Goal: Find specific page/section: Find specific page/section

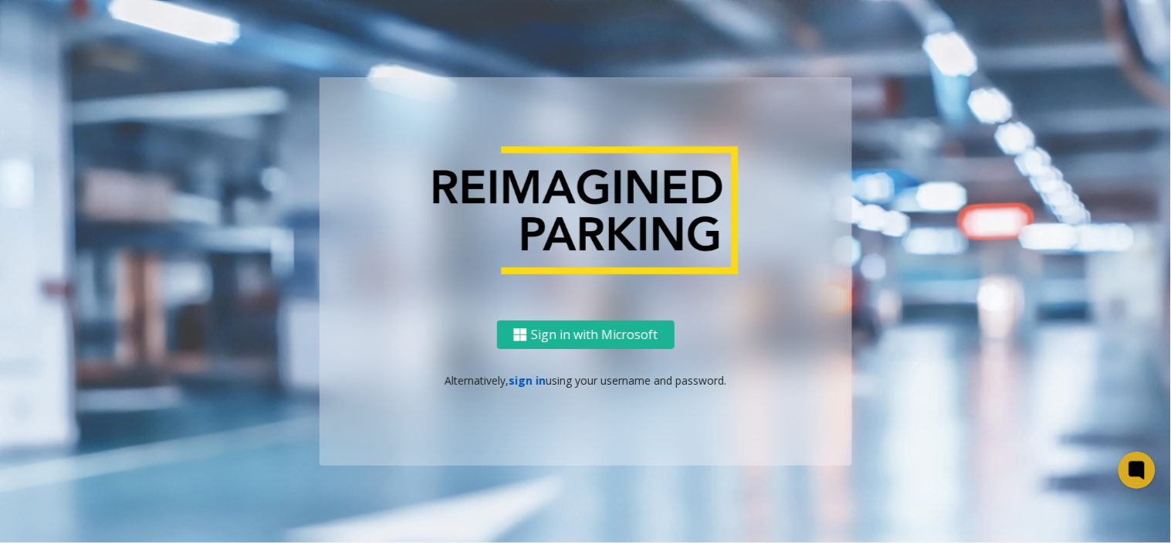
click at [530, 382] on link "sign in" at bounding box center [527, 380] width 37 height 15
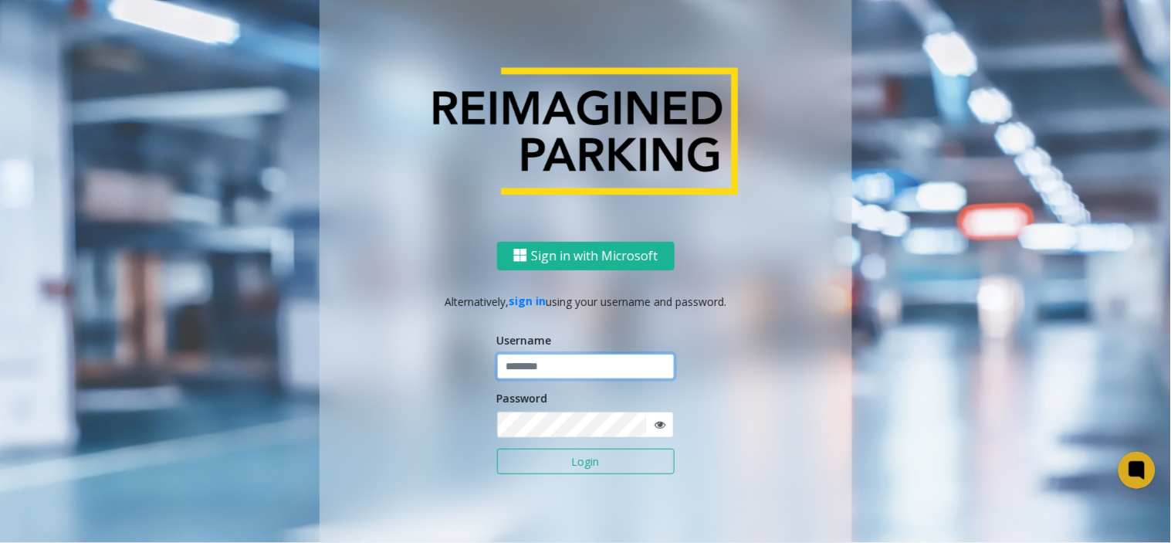
click at [505, 358] on input "text" at bounding box center [586, 367] width 178 height 26
type input "*****"
click at [497, 449] on button "Login" at bounding box center [586, 462] width 178 height 26
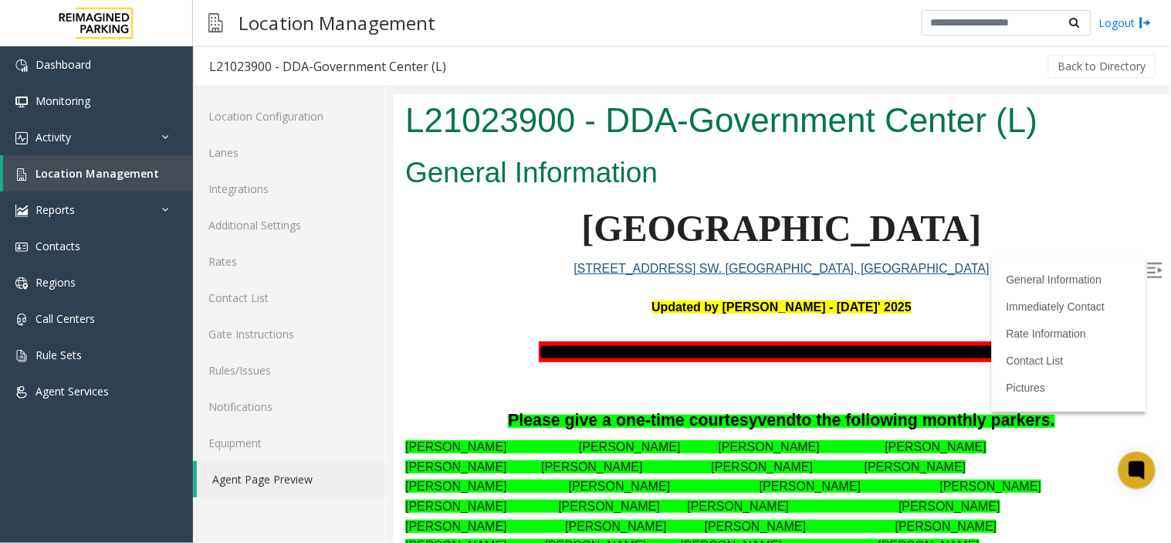
click at [1147, 262] on img at bounding box center [1154, 269] width 15 height 15
click at [144, 175] on span "Location Management" at bounding box center [98, 173] width 124 height 15
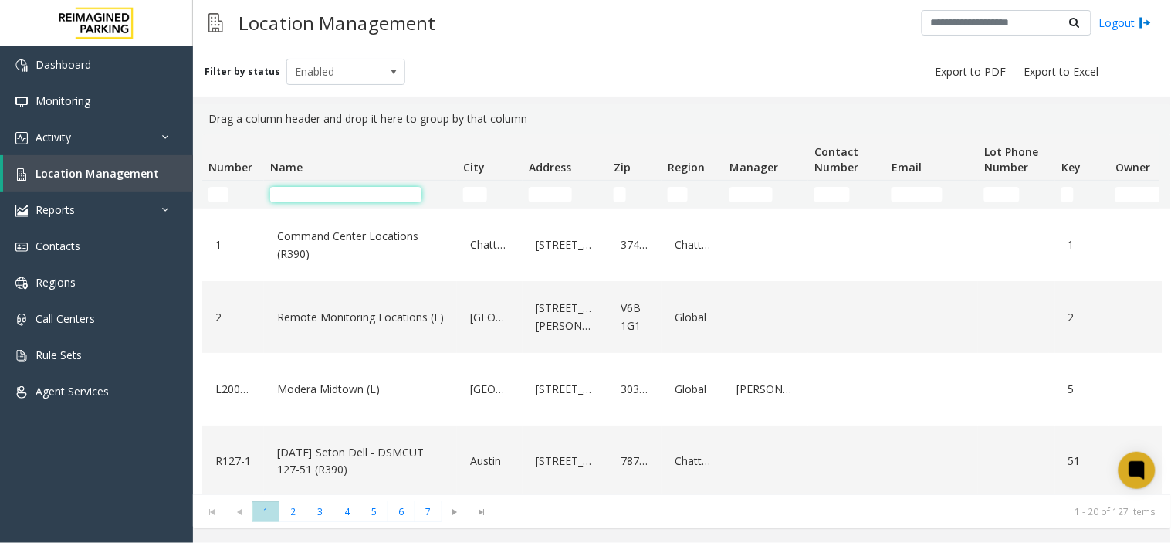
click at [344, 187] on input "Name Filter" at bounding box center [345, 194] width 151 height 15
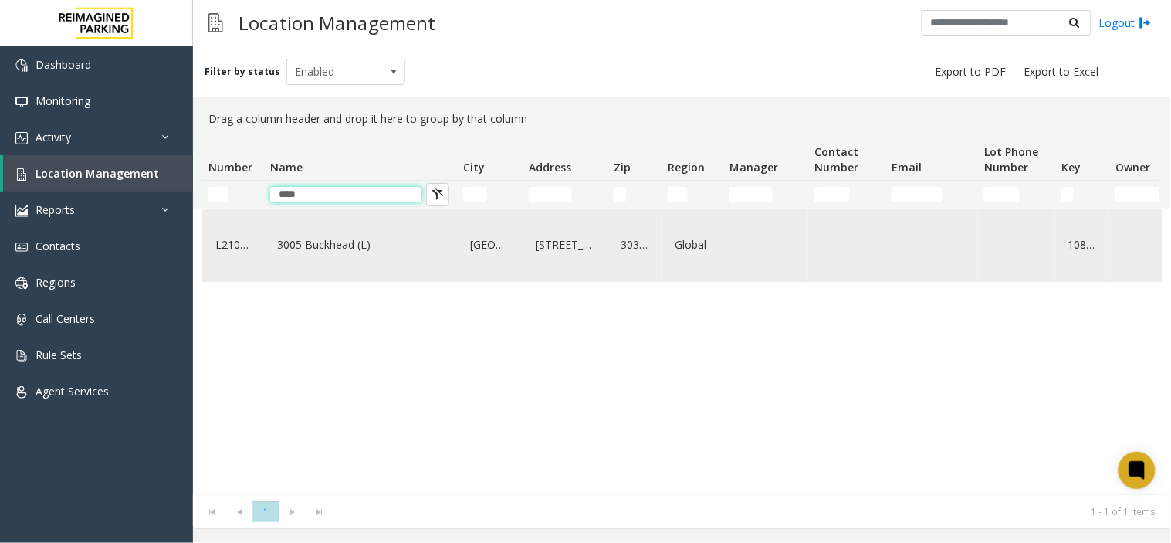
type input "****"
click at [286, 253] on link "3005 Buckhead (L)" at bounding box center [360, 244] width 175 height 25
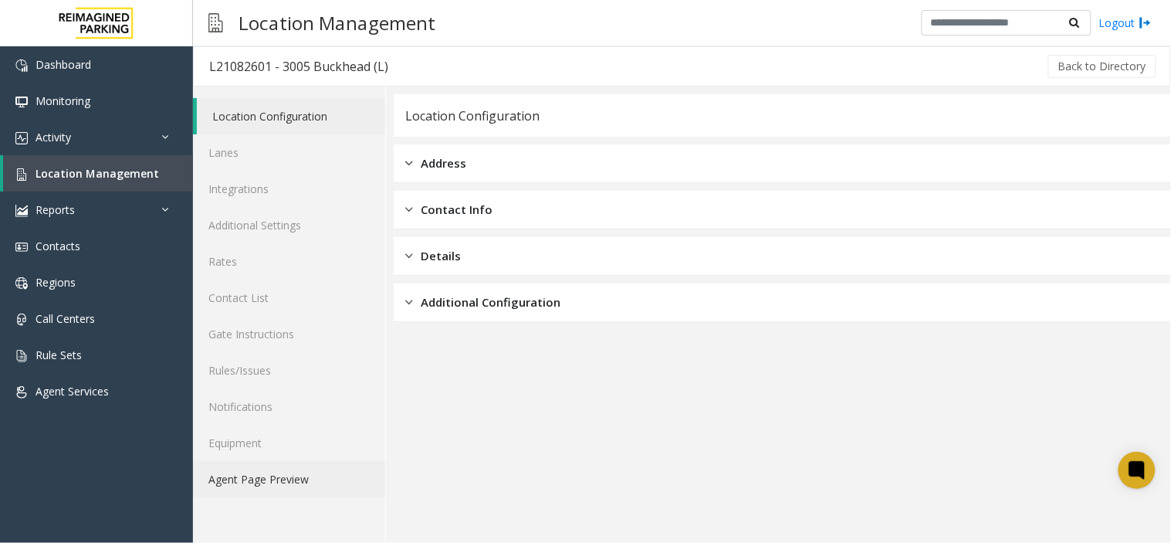
click at [271, 491] on link "Agent Page Preview" at bounding box center [289, 479] width 192 height 36
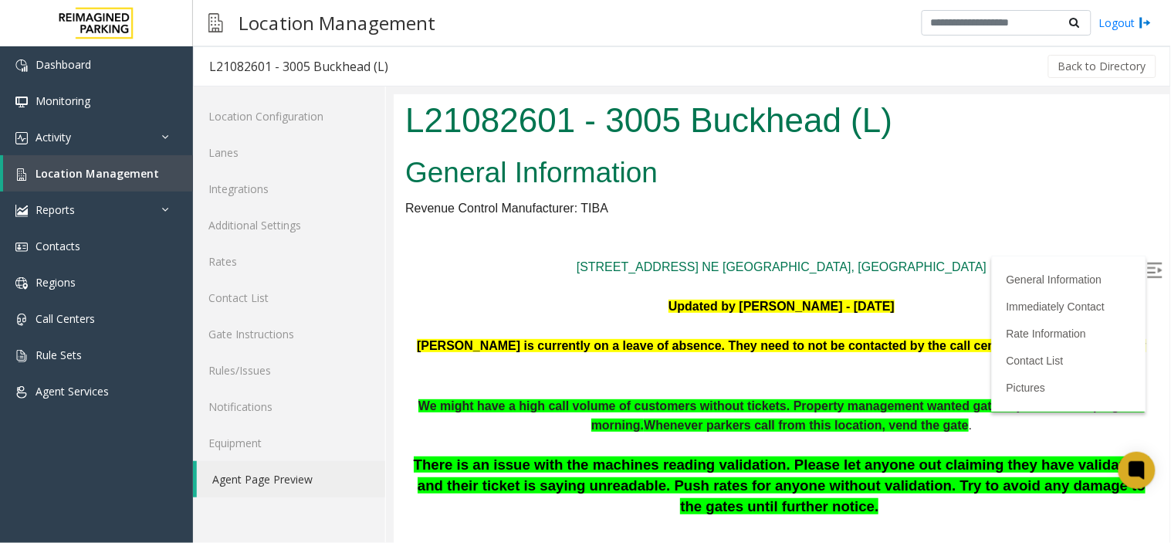
scroll to position [171, 0]
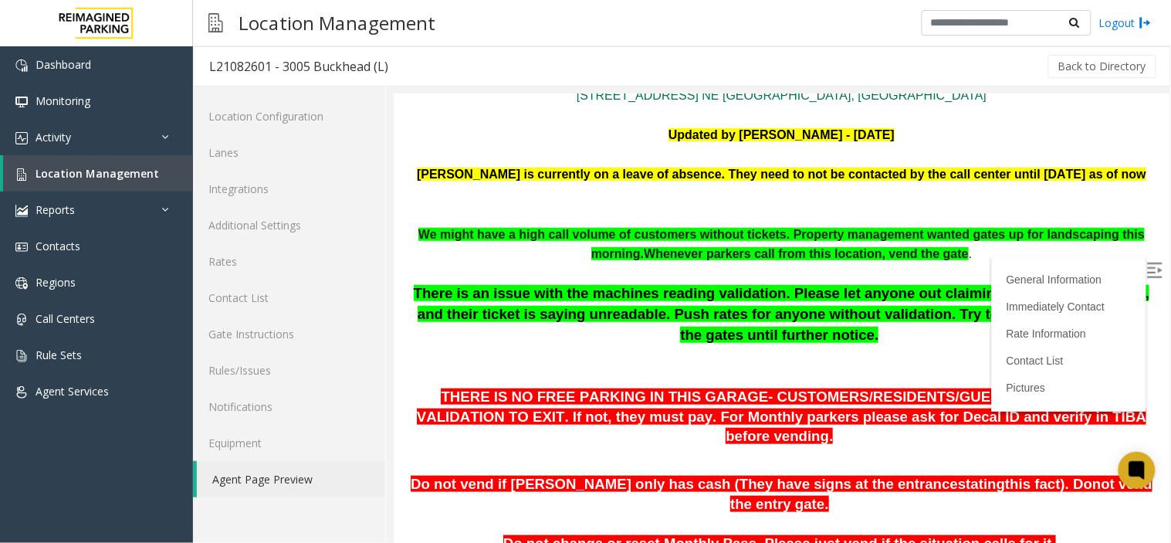
click at [1147, 263] on img at bounding box center [1154, 269] width 15 height 15
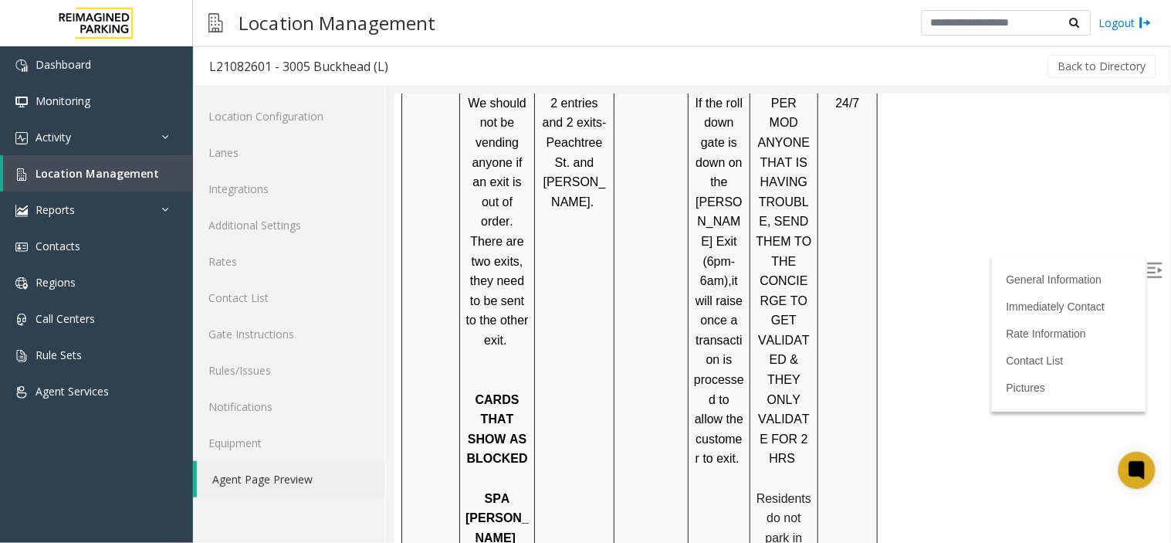
scroll to position [1476, 0]
